Goal: Navigation & Orientation: Understand site structure

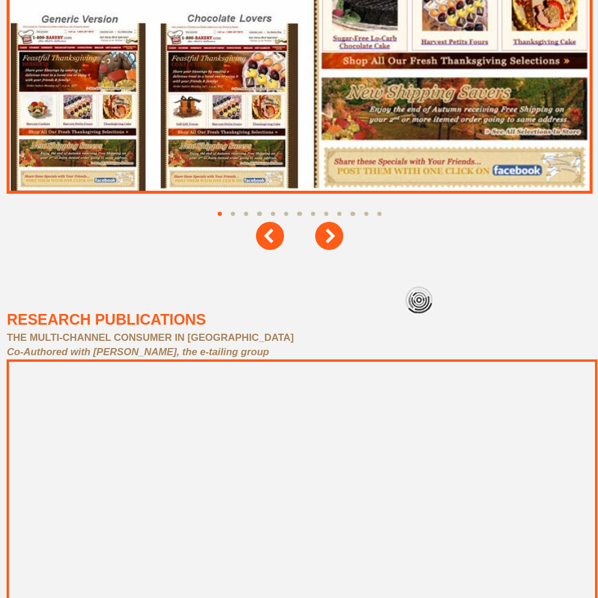
scroll to position [5381, 0]
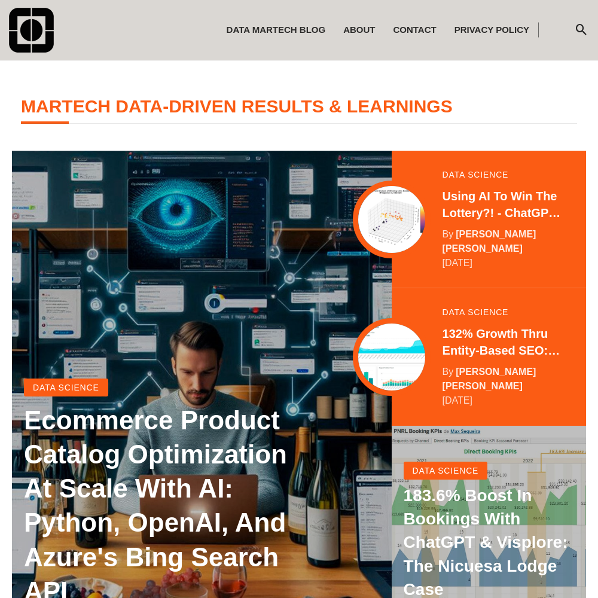
scroll to position [237, 0]
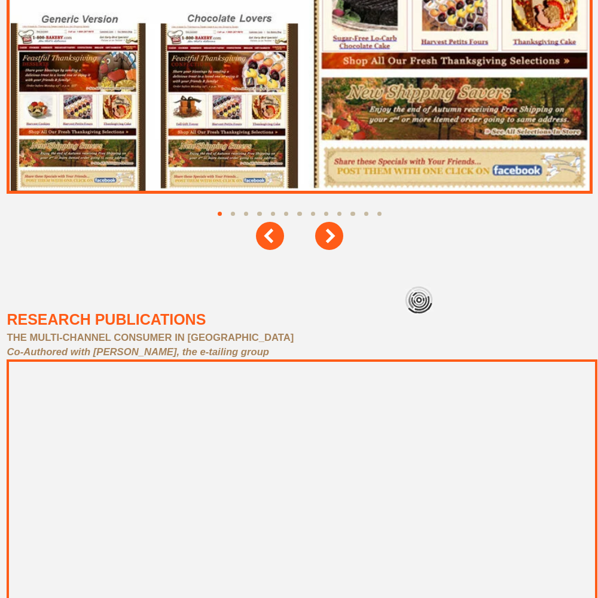
scroll to position [5381, 0]
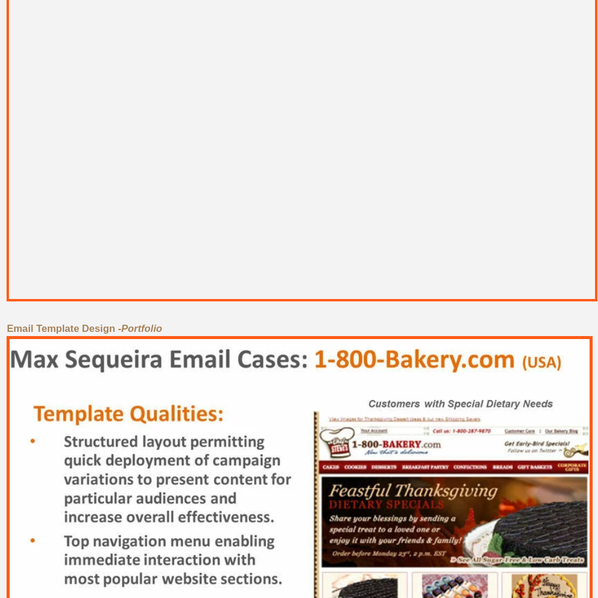
scroll to position [5381, 0]
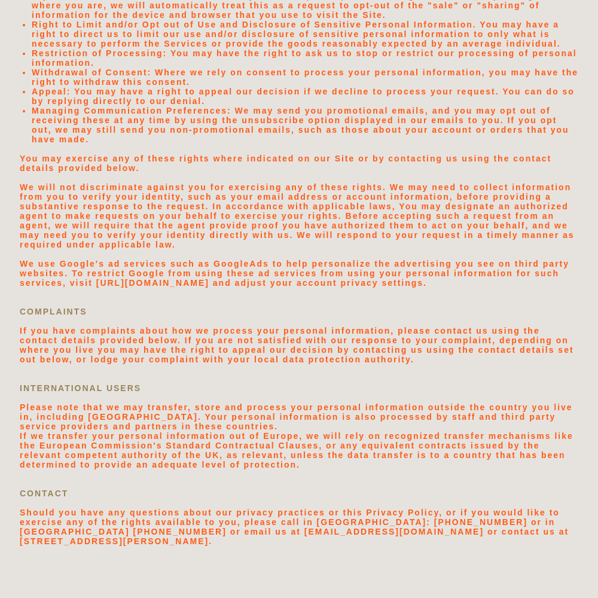
scroll to position [2541, 0]
